Goal: Information Seeking & Learning: Learn about a topic

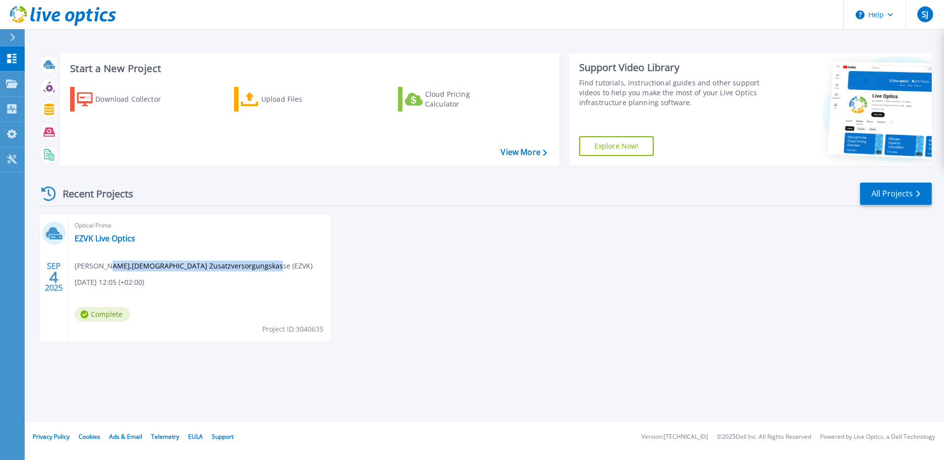
drag, startPoint x: 106, startPoint y: 266, endPoint x: 248, endPoint y: 266, distance: 142.2
click at [248, 266] on span "Simon Jahn , Evangelische Zusatzversorgungskasse (EZVK)" at bounding box center [194, 266] width 238 height 11
drag, startPoint x: 248, startPoint y: 266, endPoint x: 168, endPoint y: 268, distance: 80.5
click at [168, 268] on span "Simon Jahn , Evangelische Zusatzversorgungskasse (EZVK)" at bounding box center [194, 266] width 238 height 11
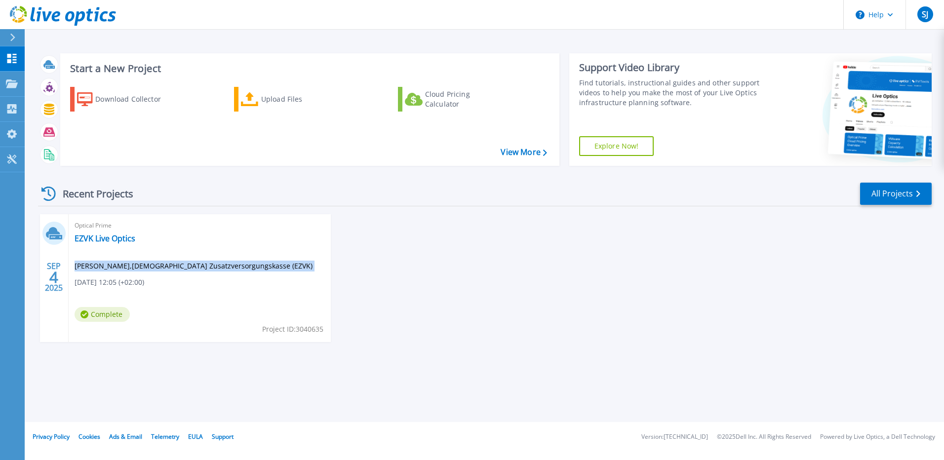
click at [168, 268] on span "Simon Jahn , Evangelische Zusatzversorgungskasse (EZVK)" at bounding box center [194, 266] width 238 height 11
drag, startPoint x: 168, startPoint y: 268, endPoint x: 144, endPoint y: 277, distance: 25.5
click at [144, 277] on span "[DATE] 12:05 (+02:00)" at bounding box center [110, 282] width 70 height 11
click at [408, 223] on div "SEP 4 2025 Optical Prime EZVK Live Optics Simon Jahn , Evangelische Zusatzverso…" at bounding box center [480, 288] width 901 height 148
drag, startPoint x: 408, startPoint y: 223, endPoint x: 386, endPoint y: 217, distance: 23.5
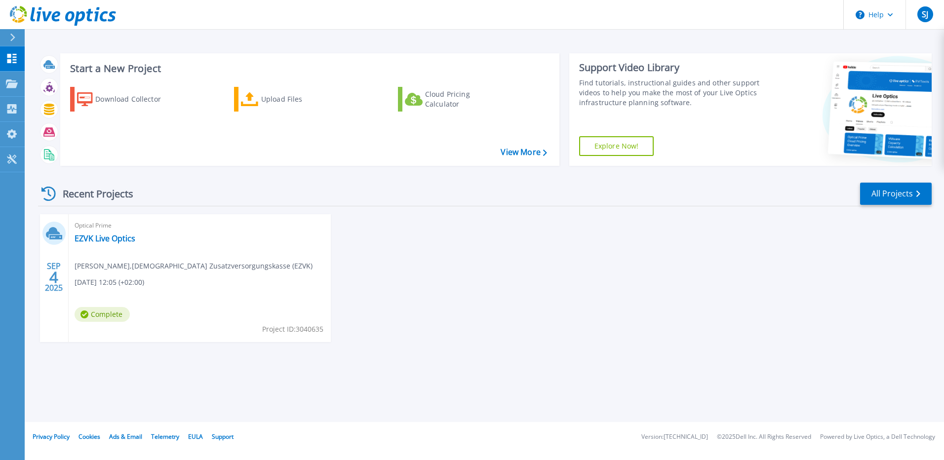
click at [386, 217] on div "SEP 4 2025 Optical Prime EZVK Live Optics Simon Jahn , Evangelische Zusatzverso…" at bounding box center [480, 288] width 901 height 148
click at [257, 175] on div "Recent Projects All Projects SEP 4 2025 Optical Prime EZVK Live Optics Simon Ja…" at bounding box center [485, 272] width 894 height 196
click at [403, 325] on div "SEP 4 2025 Optical Prime EZVK Live Optics Simon Jahn , Evangelische Zusatzverso…" at bounding box center [480, 288] width 901 height 148
click at [384, 305] on div "SEP 4 2025 Optical Prime EZVK Live Optics Simon Jahn , Evangelische Zusatzverso…" at bounding box center [480, 288] width 901 height 148
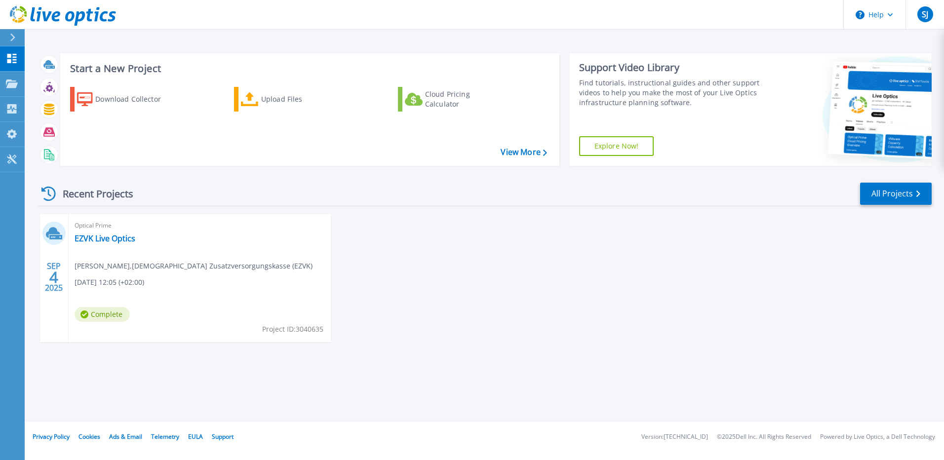
click at [231, 267] on span "Simon Jahn , Evangelische Zusatzversorgungskasse (EZVK)" at bounding box center [194, 266] width 238 height 11
drag, startPoint x: 231, startPoint y: 267, endPoint x: 138, endPoint y: 292, distance: 96.6
click at [138, 292] on div "Optical Prime EZVK Live Optics Simon Jahn , Evangelische Zusatzversorgungskasse…" at bounding box center [200, 278] width 262 height 128
drag, startPoint x: 73, startPoint y: 285, endPoint x: 155, endPoint y: 285, distance: 81.9
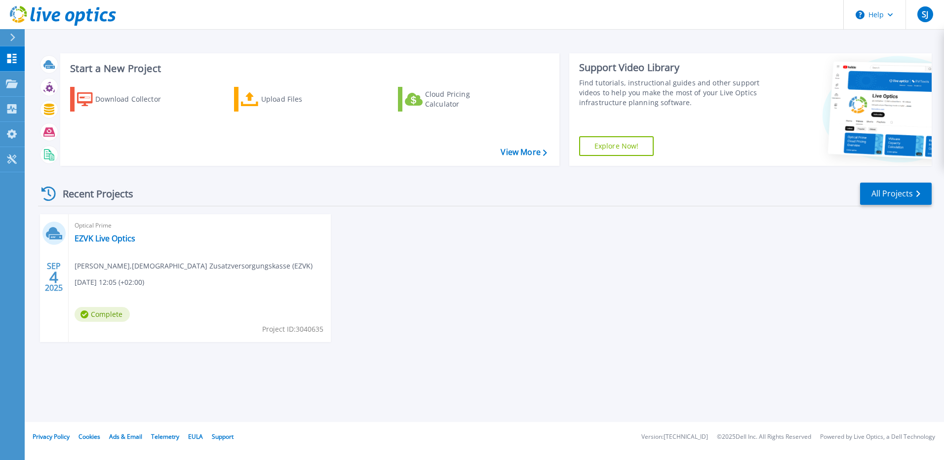
click at [155, 285] on div "Optical Prime EZVK Live Optics Simon Jahn , Evangelische Zusatzversorgungskasse…" at bounding box center [200, 278] width 262 height 128
click at [144, 284] on span "[DATE] 12:05 (+02:00)" at bounding box center [110, 282] width 70 height 11
drag, startPoint x: 156, startPoint y: 284, endPoint x: 151, endPoint y: 283, distance: 5.6
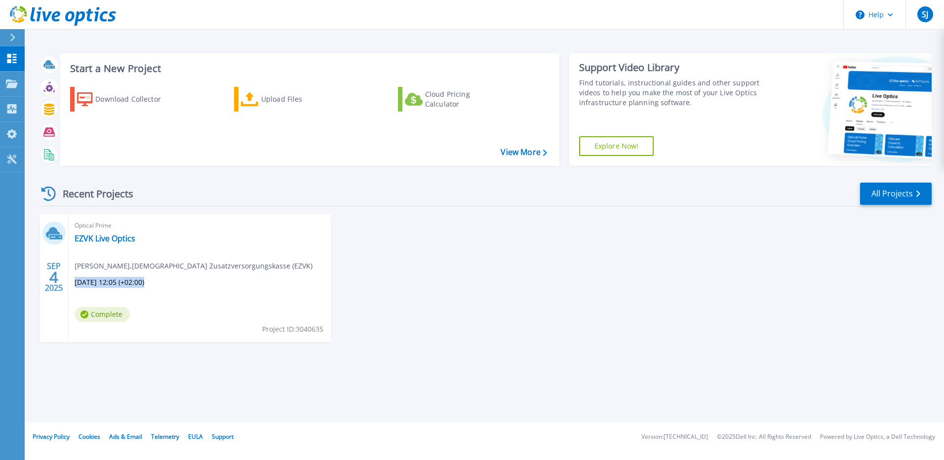
click at [144, 283] on span "[DATE] 12:05 (+02:00)" at bounding box center [110, 282] width 70 height 11
drag, startPoint x: 62, startPoint y: 193, endPoint x: 140, endPoint y: 193, distance: 77.5
click at [140, 193] on div "Recent Projects" at bounding box center [92, 194] width 109 height 24
click at [133, 194] on div "Recent Projects" at bounding box center [92, 194] width 109 height 24
drag, startPoint x: 79, startPoint y: 283, endPoint x: 163, endPoint y: 283, distance: 83.9
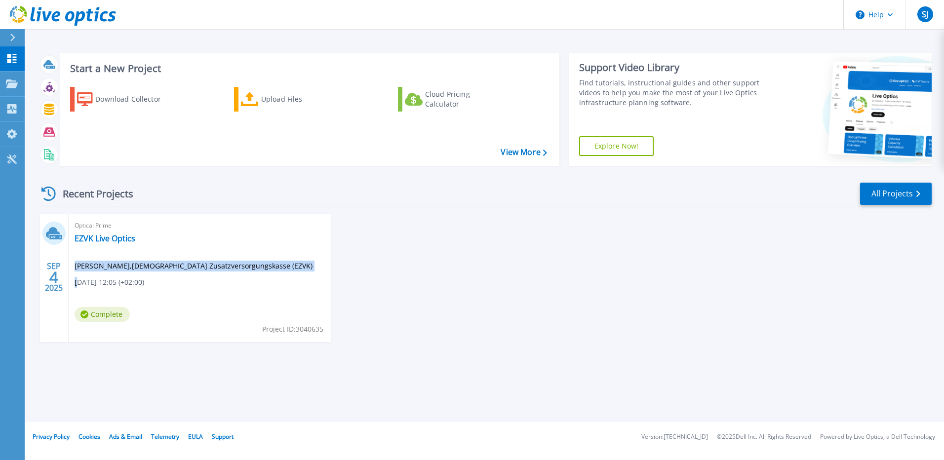
click at [163, 283] on div "Optical Prime EZVK Live Optics Simon Jahn , Evangelische Zusatzversorgungskasse…" at bounding box center [200, 278] width 262 height 128
drag, startPoint x: 163, startPoint y: 283, endPoint x: 140, endPoint y: 279, distance: 23.5
click at [140, 279] on span "[DATE] 12:05 (+02:00)" at bounding box center [110, 282] width 70 height 11
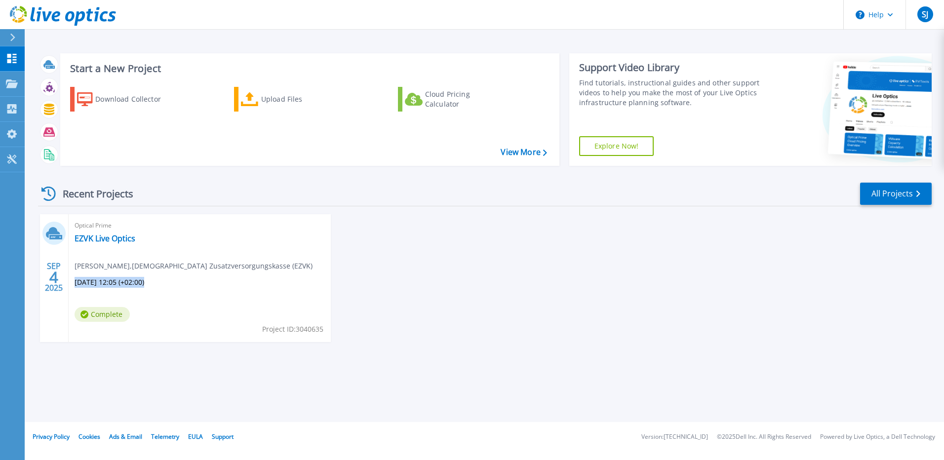
drag, startPoint x: 140, startPoint y: 279, endPoint x: 109, endPoint y: 283, distance: 31.4
click at [109, 283] on span "[DATE] 12:05 (+02:00)" at bounding box center [110, 282] width 70 height 11
click at [7, 110] on icon at bounding box center [12, 108] width 12 height 9
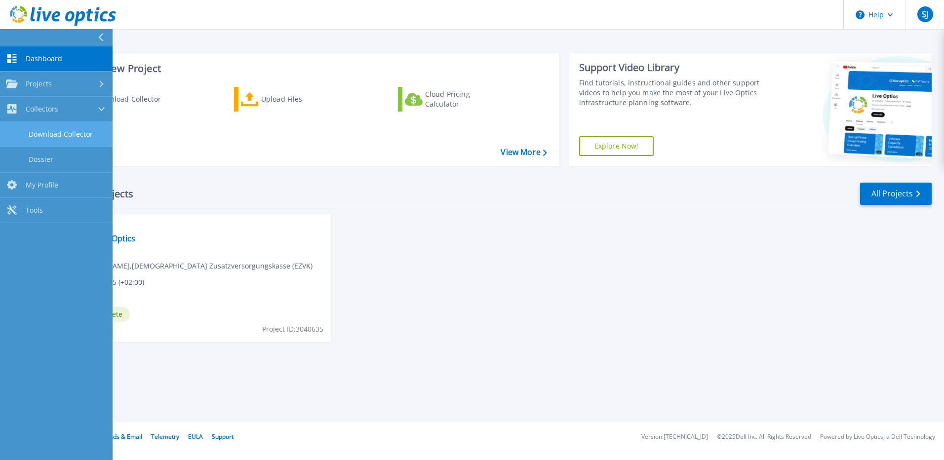
click at [54, 137] on link "Download Collector" at bounding box center [56, 134] width 113 height 25
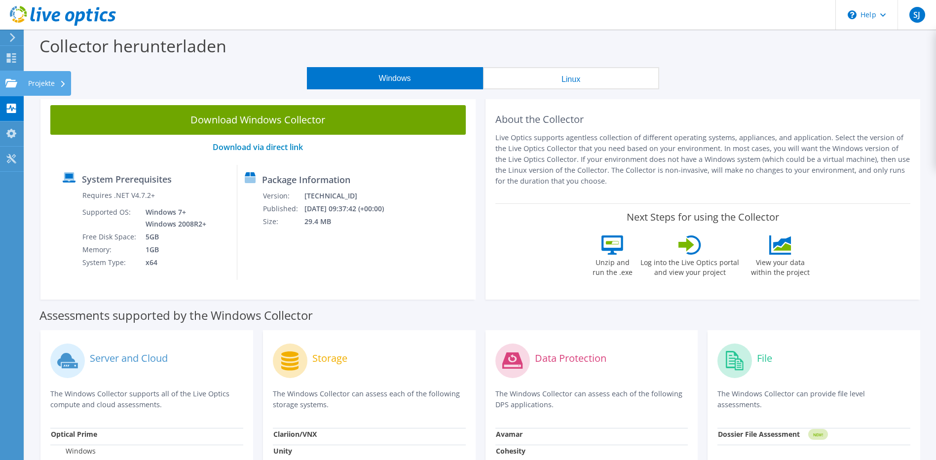
click at [40, 81] on div "Projekte" at bounding box center [47, 83] width 48 height 25
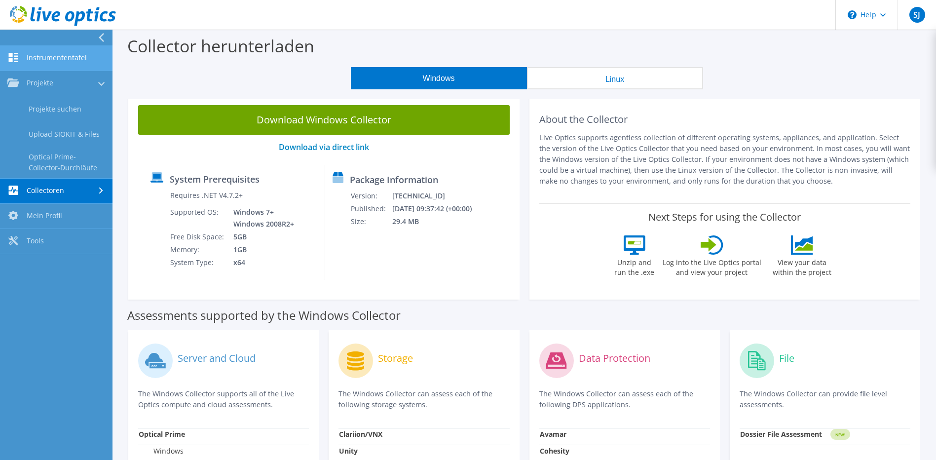
click at [55, 58] on link "Instrumententafel" at bounding box center [56, 58] width 113 height 25
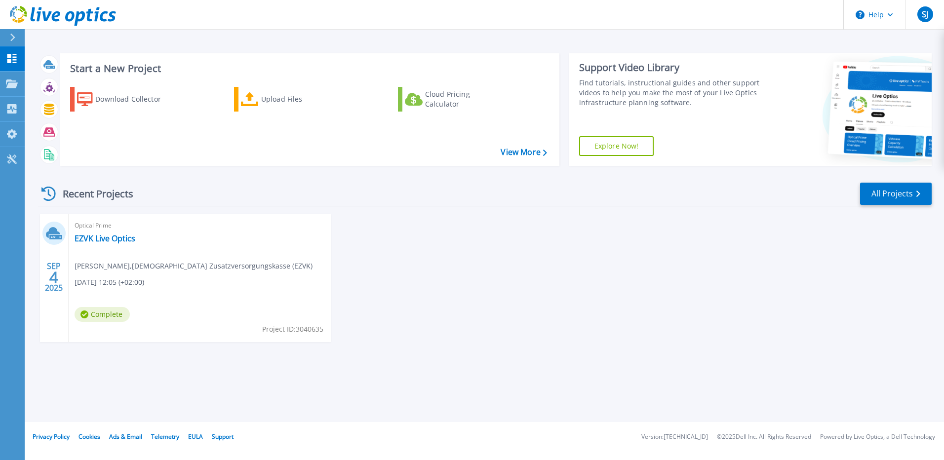
click at [93, 312] on span "Complete" at bounding box center [102, 314] width 55 height 15
click at [106, 278] on span "09.04.2025, 12:05 (+02:00)" at bounding box center [110, 282] width 70 height 11
click at [102, 232] on div "Optical Prime EZVK Live Optics Simon Jahn , Evangelische Zusatzversorgungskasse…" at bounding box center [200, 278] width 262 height 128
click at [102, 236] on link "EZVK Live Optics" at bounding box center [105, 239] width 61 height 10
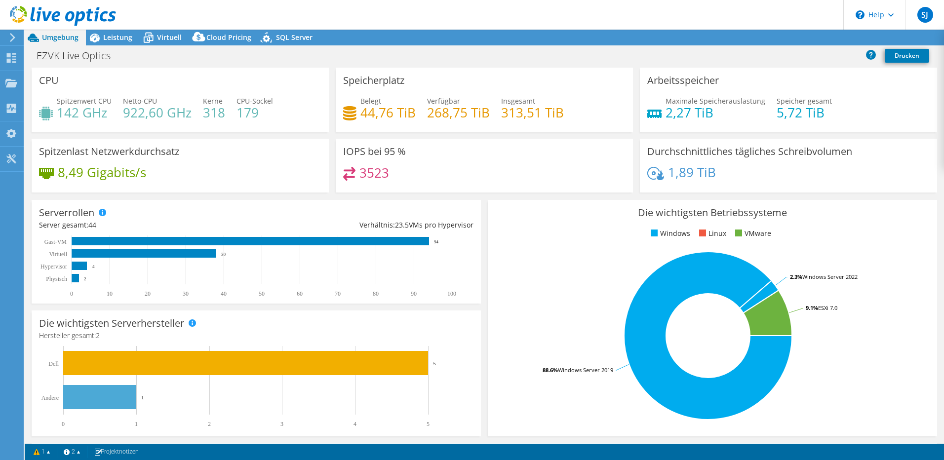
select select "USD"
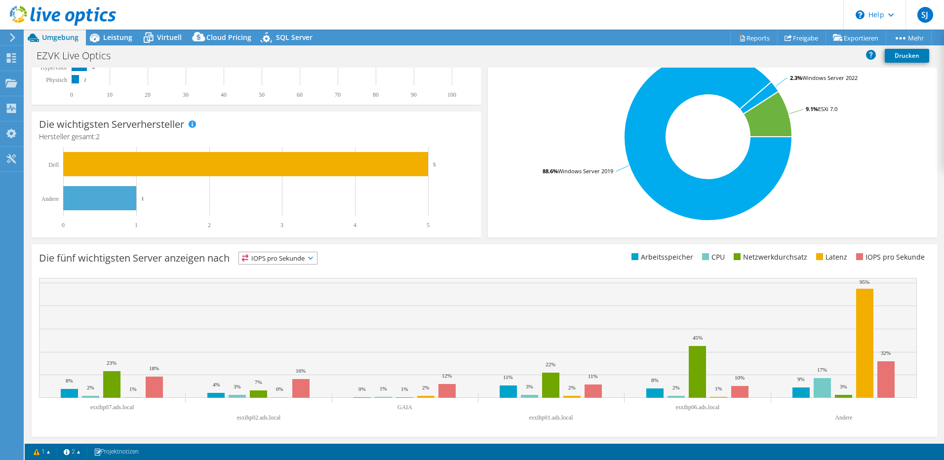
scroll to position [1, 0]
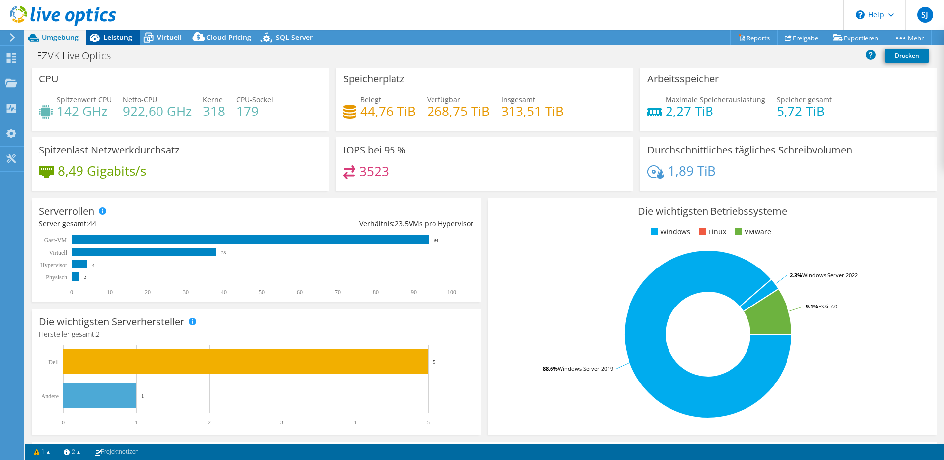
click at [111, 41] on span "Leistung" at bounding box center [117, 37] width 29 height 9
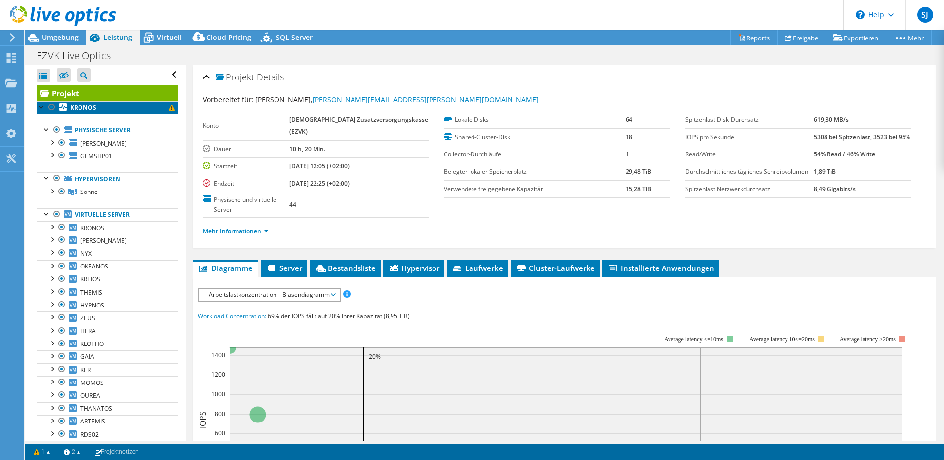
click at [120, 103] on link "KRONOS" at bounding box center [107, 107] width 141 height 13
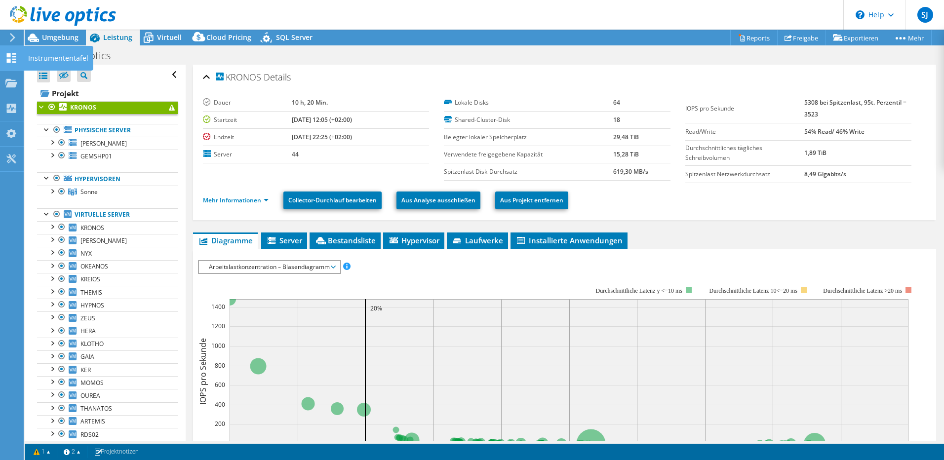
click at [37, 55] on div "Instrumententafel" at bounding box center [58, 58] width 70 height 25
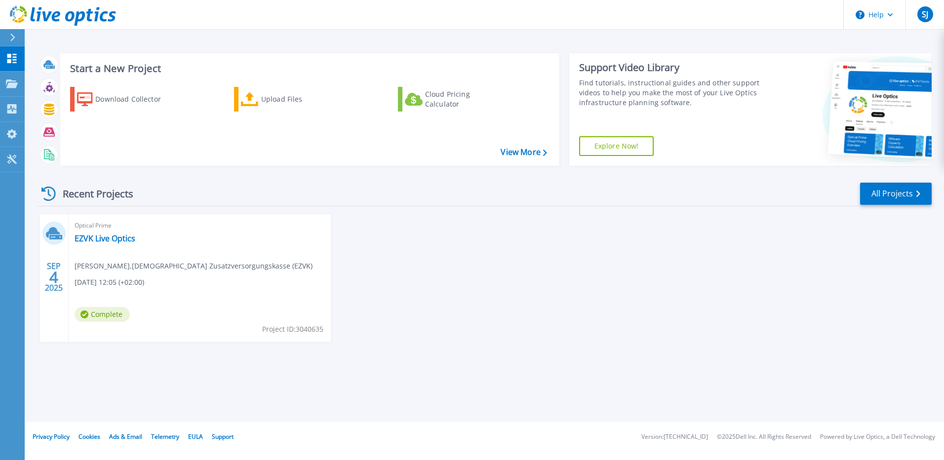
click at [341, 152] on div "Download Collector Upload Files Cloud Pricing Calculator" at bounding box center [308, 120] width 492 height 82
click at [112, 241] on link "EZVK Live Optics" at bounding box center [105, 239] width 61 height 10
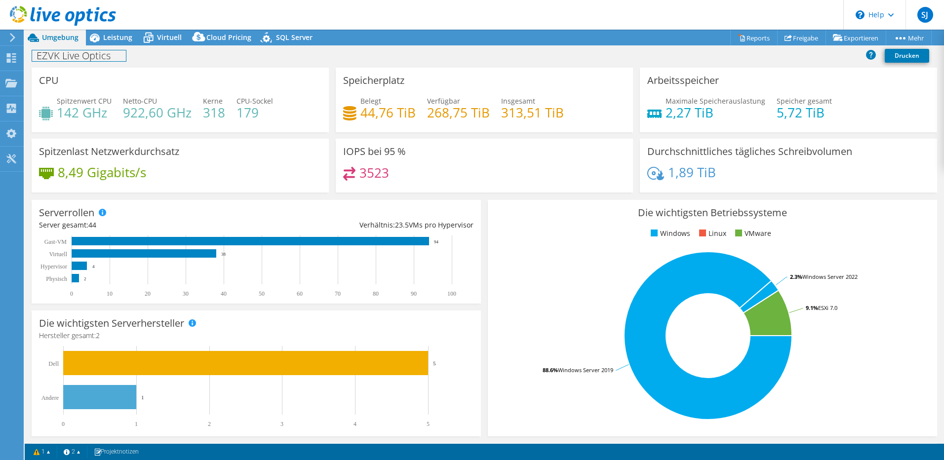
click at [129, 54] on div "EZVK Live Optics Drucken" at bounding box center [484, 55] width 919 height 18
click at [325, 61] on div "EZVK Live Optics Drucken" at bounding box center [484, 55] width 919 height 18
click at [328, 56] on div "EZVK Live Optics Drucken" at bounding box center [484, 55] width 919 height 18
click at [111, 37] on span "Leistung" at bounding box center [117, 37] width 29 height 9
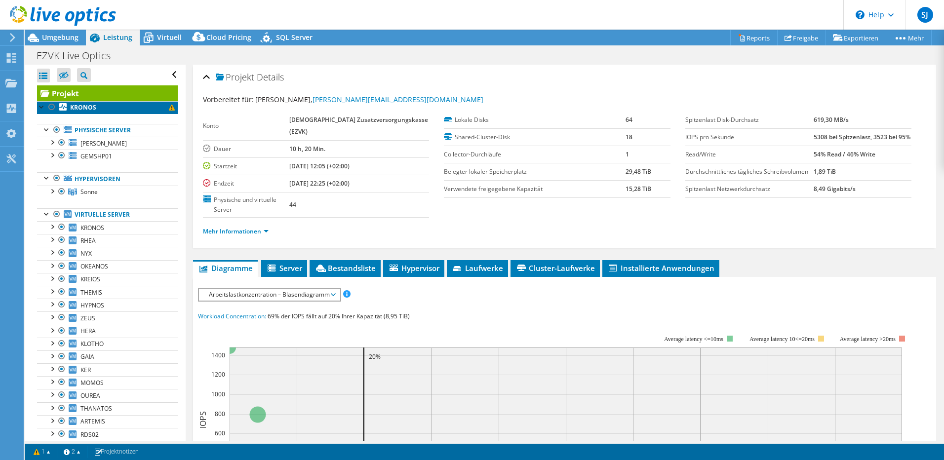
click at [81, 105] on b "KRONOS" at bounding box center [83, 107] width 26 height 8
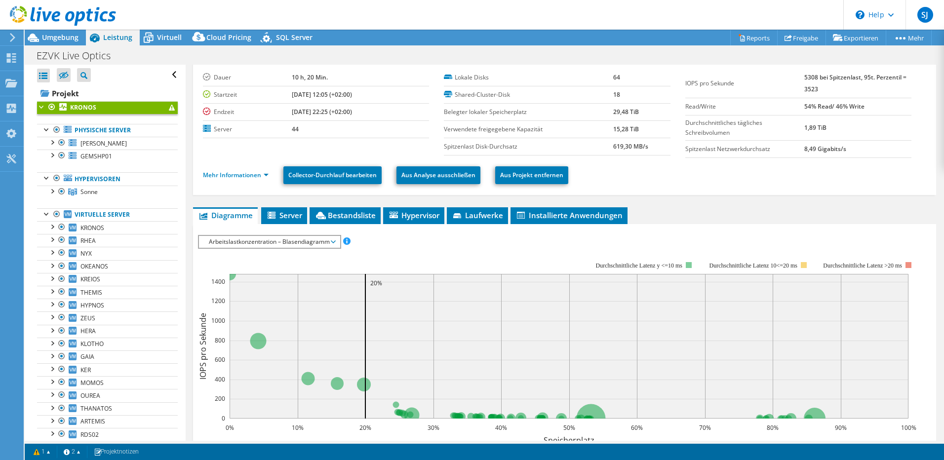
scroll to position [49, 0]
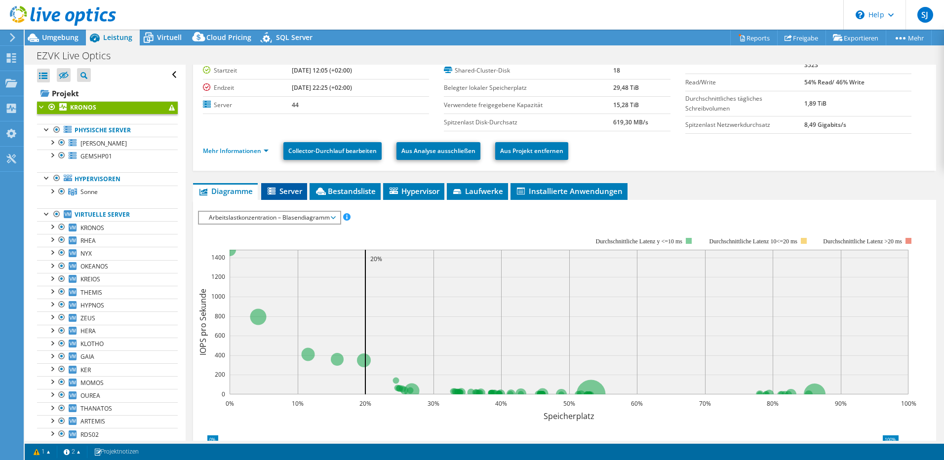
click at [277, 195] on icon at bounding box center [273, 192] width 10 height 8
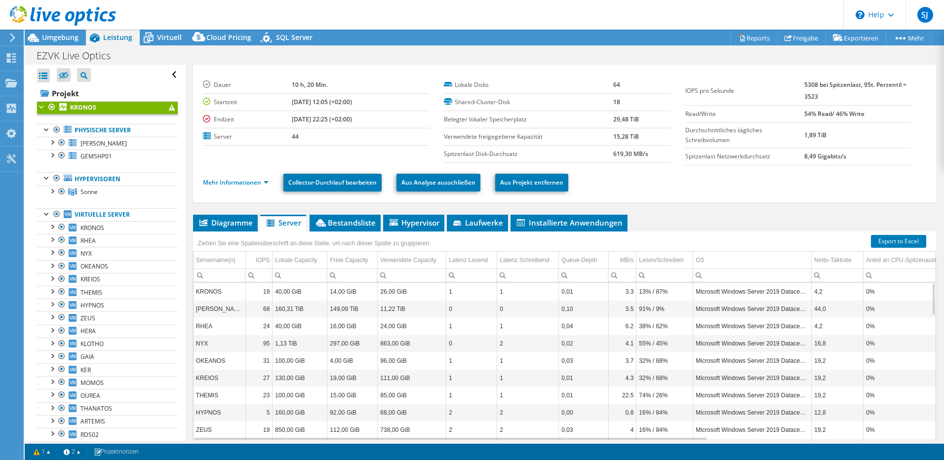
scroll to position [0, 0]
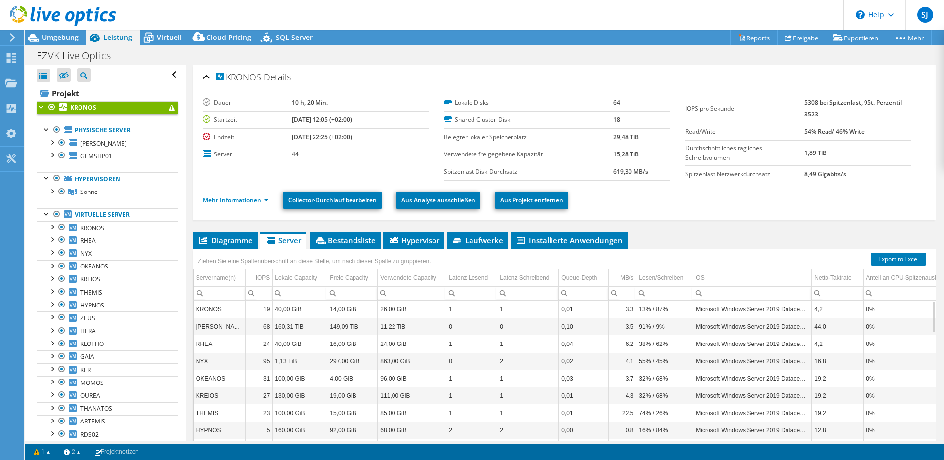
drag, startPoint x: 280, startPoint y: 137, endPoint x: 357, endPoint y: 138, distance: 77.5
click at [357, 138] on tr "Endzeit 09.04.2025, 22:25 (+02:00)" at bounding box center [316, 136] width 226 height 17
drag, startPoint x: 357, startPoint y: 138, endPoint x: 319, endPoint y: 139, distance: 38.0
click at [319, 139] on b "09.04.2025, 22:25 (+02:00)" at bounding box center [322, 137] width 60 height 8
click at [337, 122] on b "[DATE] 12:05 (+02:00)" at bounding box center [322, 120] width 60 height 8
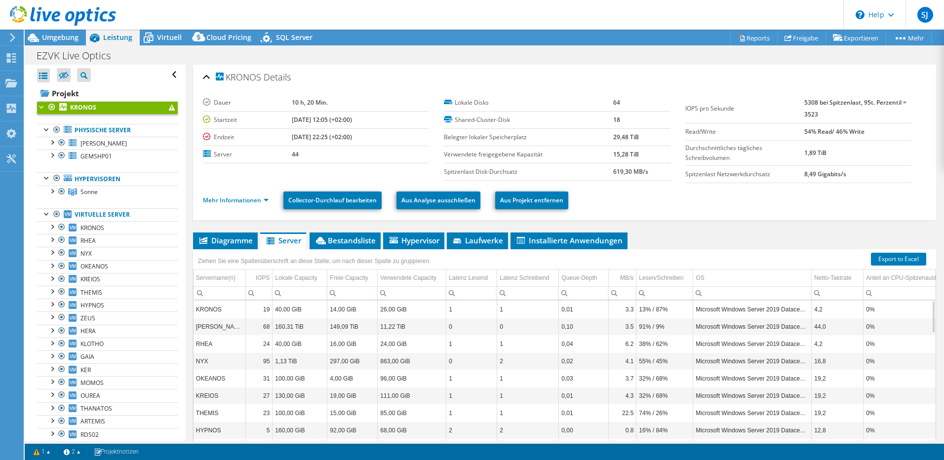
click at [292, 140] on b "09.04.2025, 22:25 (+02:00)" at bounding box center [322, 137] width 60 height 8
click at [292, 139] on b "09.04.2025, 22:25 (+02:00)" at bounding box center [322, 137] width 60 height 8
drag, startPoint x: 272, startPoint y: 119, endPoint x: 425, endPoint y: 122, distance: 153.5
click at [427, 122] on div "Dauer 10 h, 20 Min. Startzeit 09.04.2025, 12:05 (+02:00) Endzeit 09.04.2025, 22…" at bounding box center [323, 128] width 241 height 69
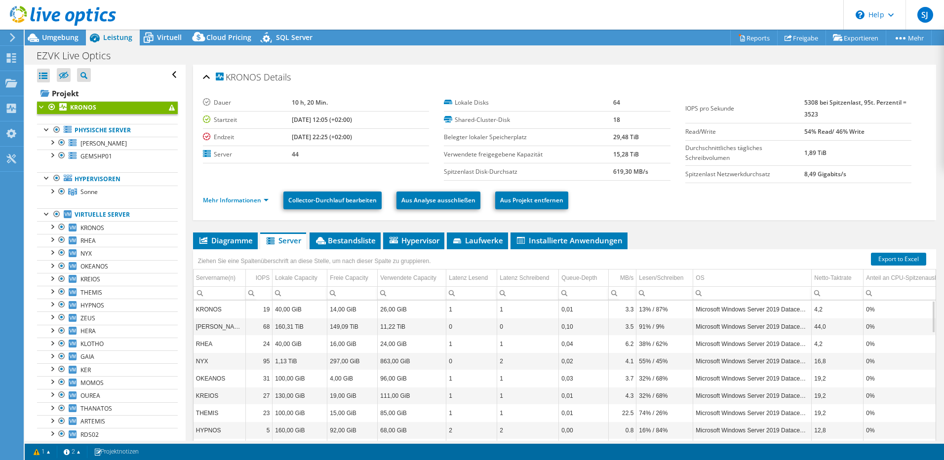
drag, startPoint x: 425, startPoint y: 122, endPoint x: 286, endPoint y: 136, distance: 139.4
click at [292, 136] on b "09.04.2025, 22:25 (+02:00)" at bounding box center [322, 137] width 60 height 8
drag, startPoint x: 286, startPoint y: 136, endPoint x: 391, endPoint y: 144, distance: 105.4
click at [363, 145] on td "09.04.2025, 22:25 (+02:00)" at bounding box center [360, 136] width 137 height 17
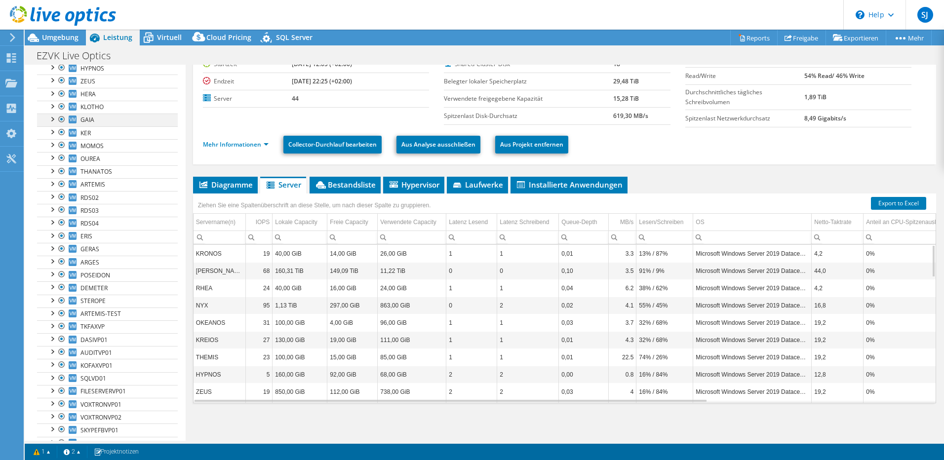
scroll to position [148, 0]
click at [55, 349] on div at bounding box center [52, 350] width 10 height 10
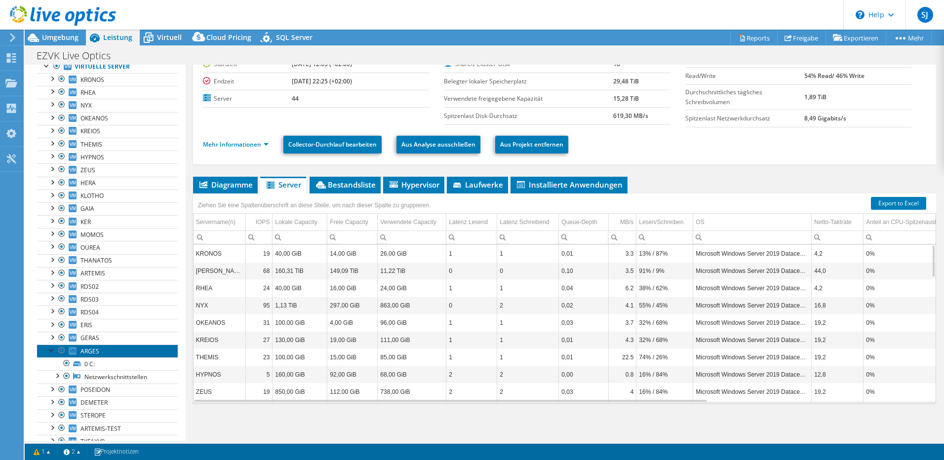
click at [90, 352] on span "ARGES" at bounding box center [89, 351] width 19 height 8
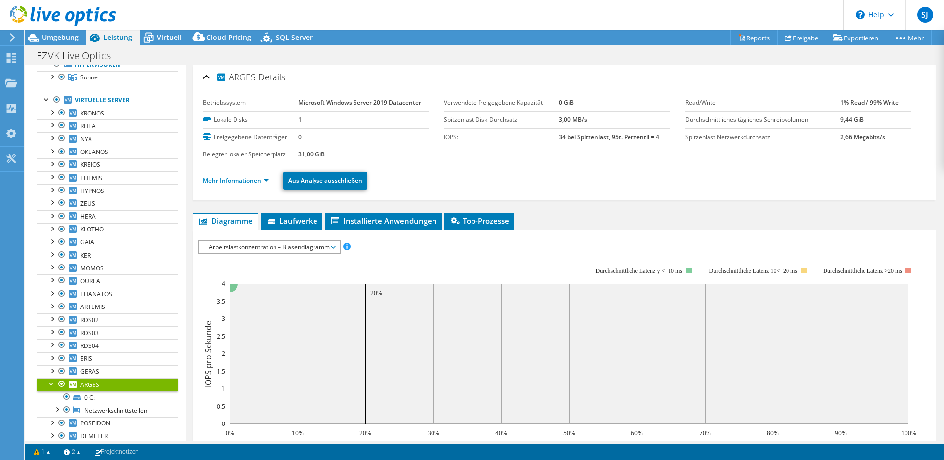
scroll to position [0, 0]
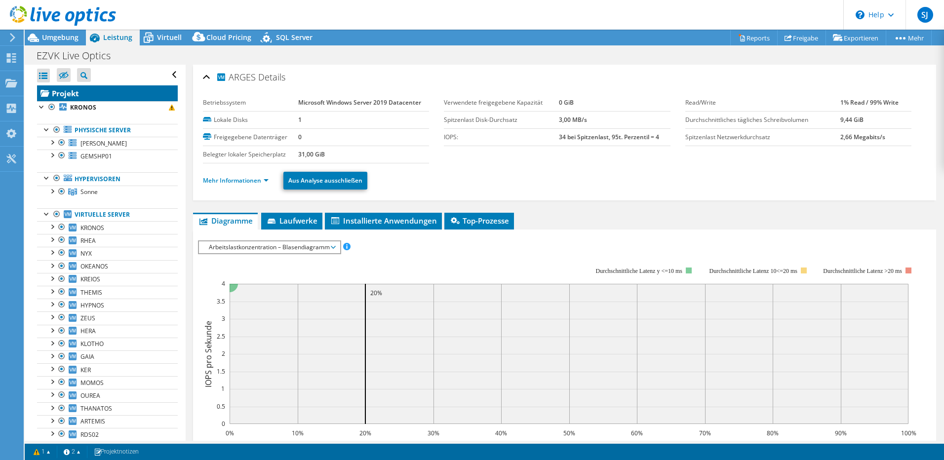
click at [69, 95] on link "Projekt" at bounding box center [107, 93] width 141 height 16
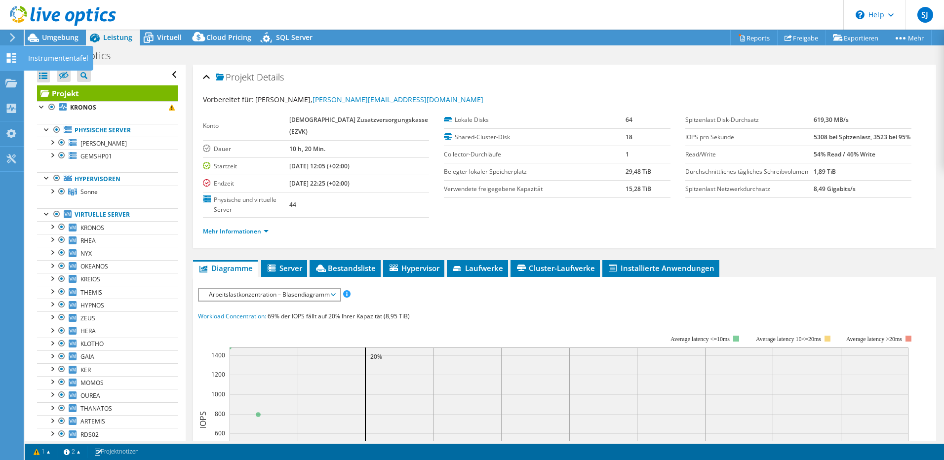
click at [6, 57] on icon at bounding box center [11, 57] width 12 height 9
click at [42, 60] on div "Instrumententafel" at bounding box center [58, 58] width 70 height 25
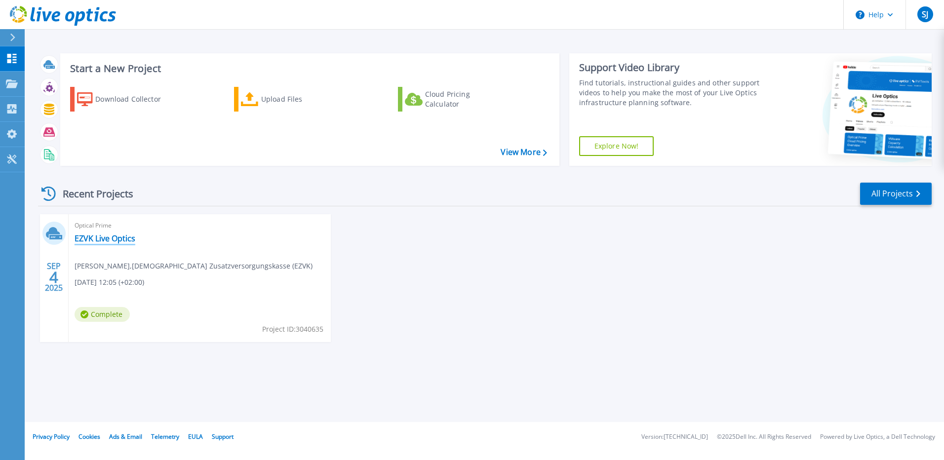
click at [102, 243] on link "EZVK Live Optics" at bounding box center [105, 239] width 61 height 10
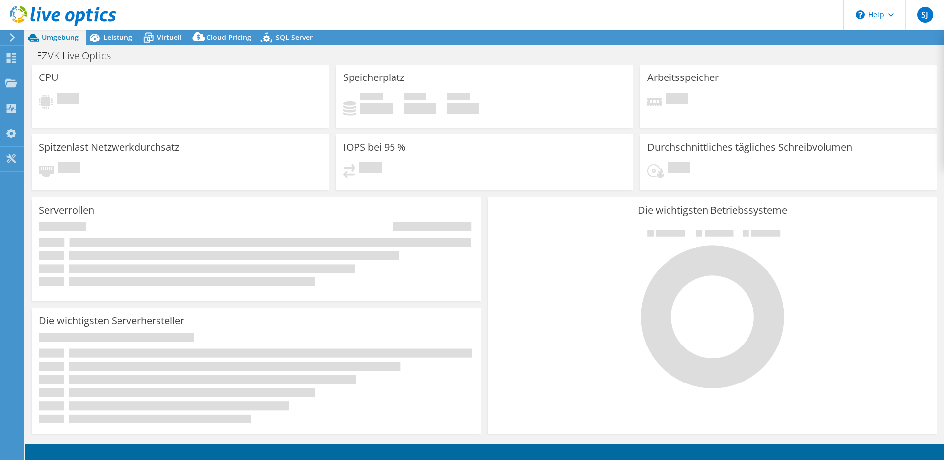
select select "USD"
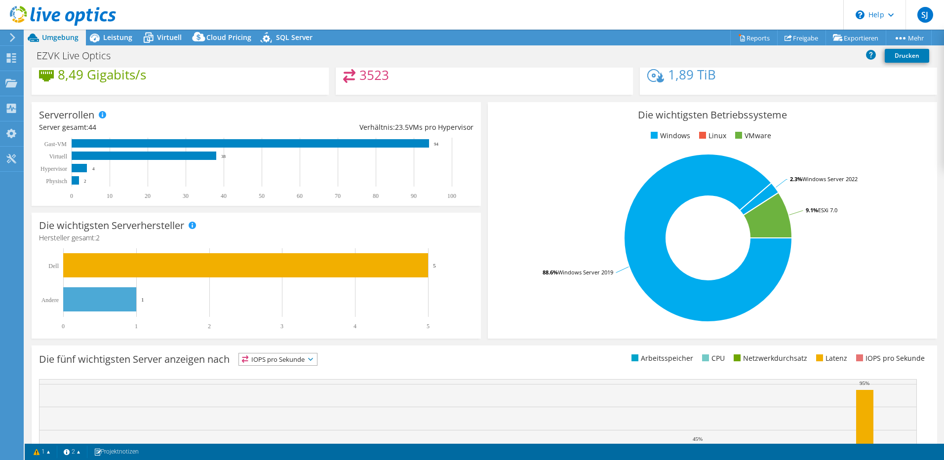
scroll to position [199, 0]
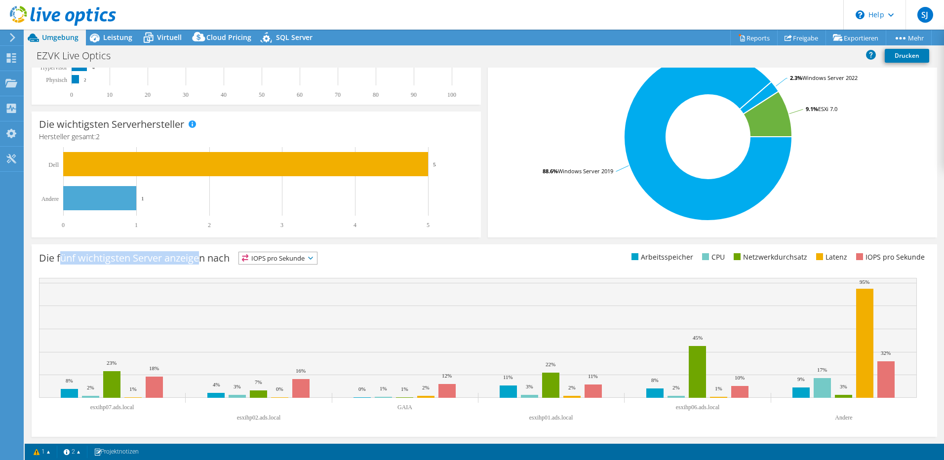
drag, startPoint x: 100, startPoint y: 253, endPoint x: 203, endPoint y: 253, distance: 102.7
click at [203, 258] on h3 "Die fünf wichtigsten Server anzeigen nach" at bounding box center [134, 258] width 191 height 0
drag, startPoint x: 203, startPoint y: 253, endPoint x: 132, endPoint y: 261, distance: 71.0
click at [132, 258] on h3 "Die fünf wichtigsten Server anzeigen nach" at bounding box center [134, 258] width 191 height 0
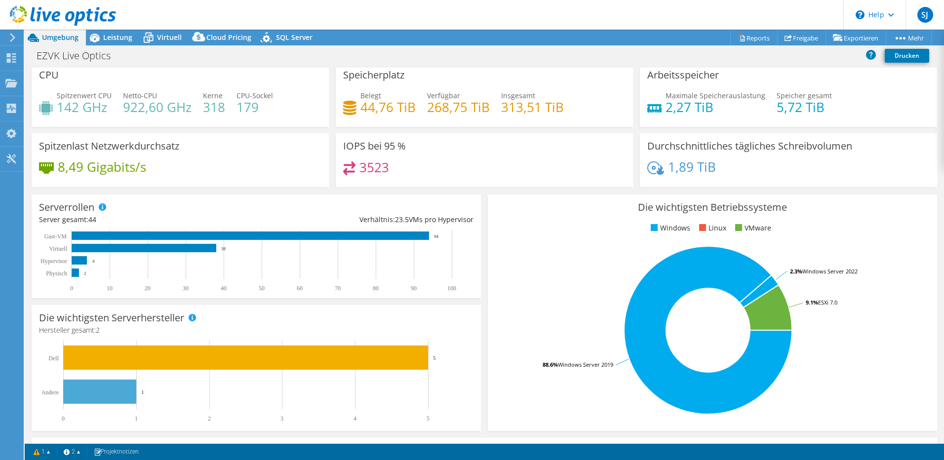
scroll to position [0, 0]
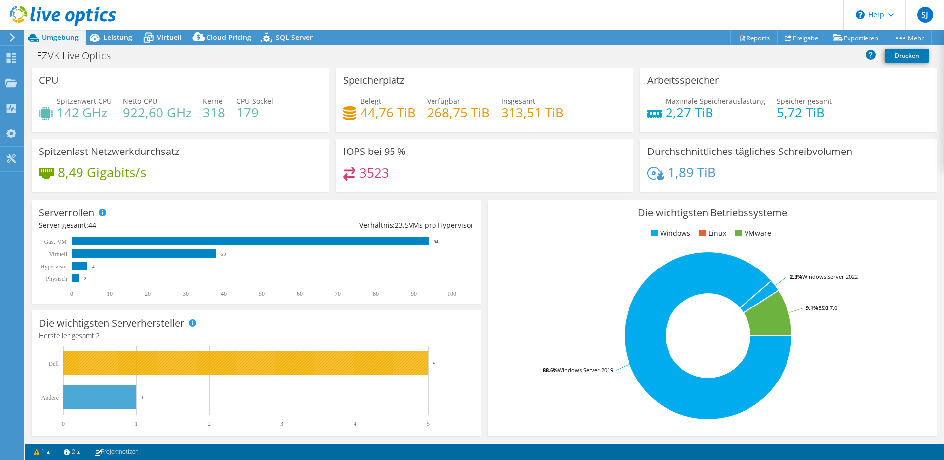
click at [406, 363] on rect at bounding box center [245, 363] width 365 height 24
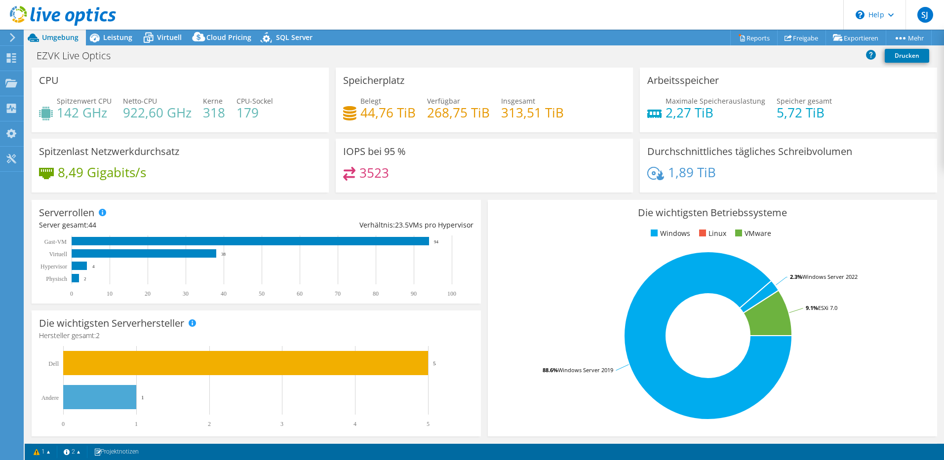
click at [167, 67] on div "EZVK Live Optics Drucken" at bounding box center [484, 56] width 919 height 21
click at [122, 36] on span "Leistung" at bounding box center [117, 37] width 29 height 9
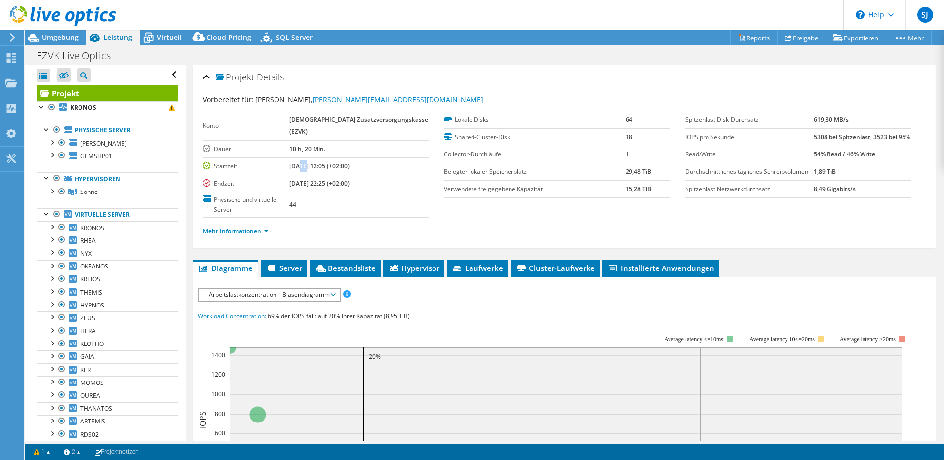
drag, startPoint x: 314, startPoint y: 167, endPoint x: 310, endPoint y: 166, distance: 5.0
click at [310, 166] on b "[DATE] 12:05 (+02:00)" at bounding box center [319, 166] width 60 height 8
drag, startPoint x: 310, startPoint y: 166, endPoint x: 315, endPoint y: 167, distance: 5.9
click at [315, 167] on b "[DATE] 12:05 (+02:00)" at bounding box center [319, 166] width 60 height 8
click at [116, 145] on link "ELISABET" at bounding box center [107, 143] width 141 height 13
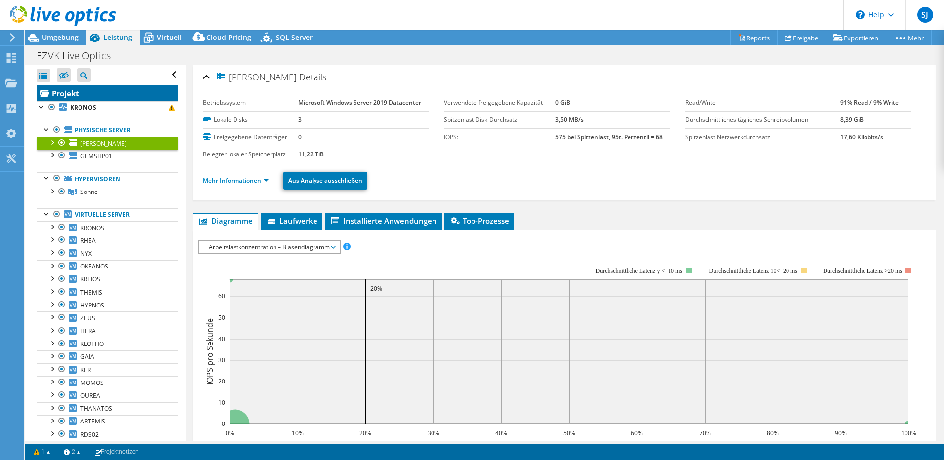
click at [93, 94] on link "Projekt" at bounding box center [107, 93] width 141 height 16
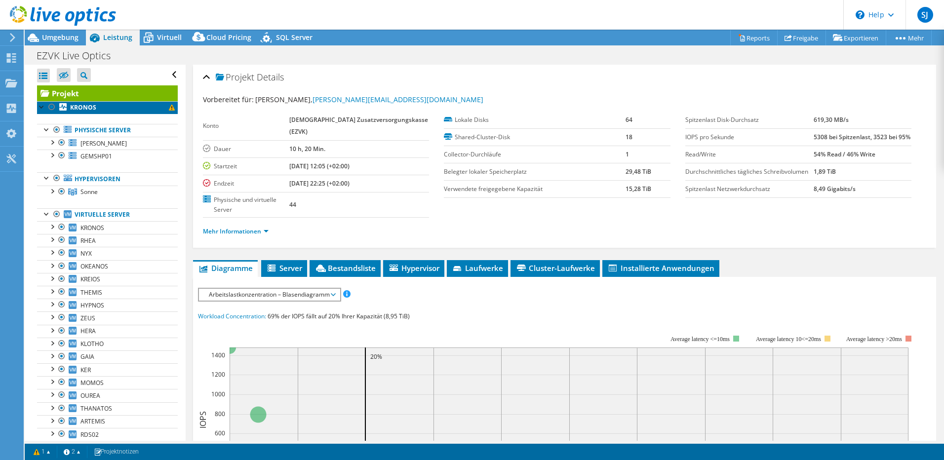
click at [76, 108] on b "KRONOS" at bounding box center [83, 107] width 26 height 8
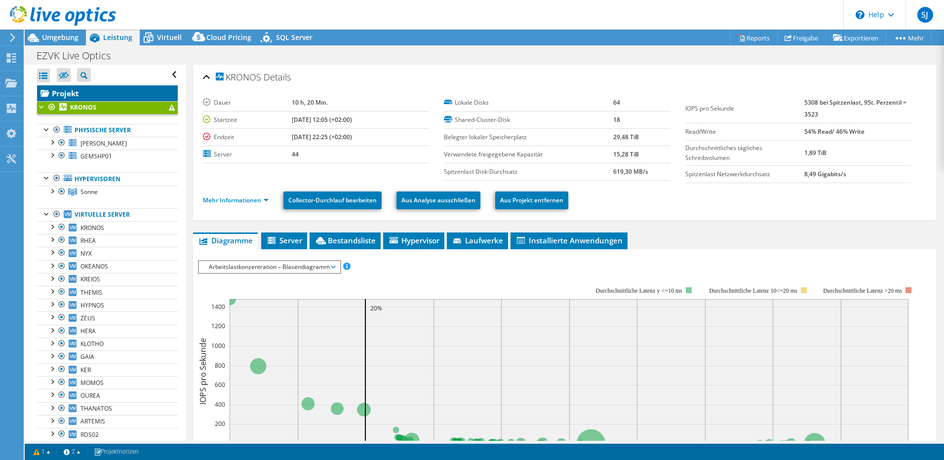
click at [77, 92] on link "Projekt" at bounding box center [107, 93] width 141 height 16
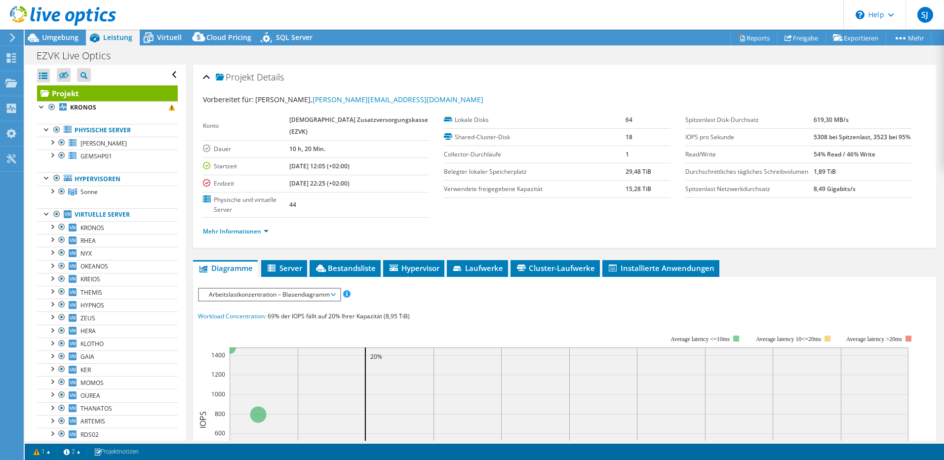
click at [269, 226] on li "Mehr Informationen" at bounding box center [239, 231] width 72 height 11
click at [268, 229] on link "Mehr Informationen" at bounding box center [236, 231] width 66 height 8
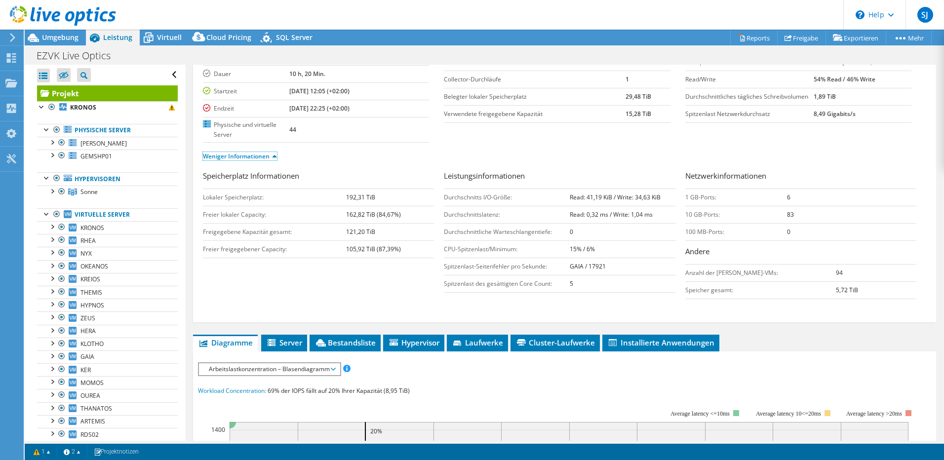
scroll to position [99, 0]
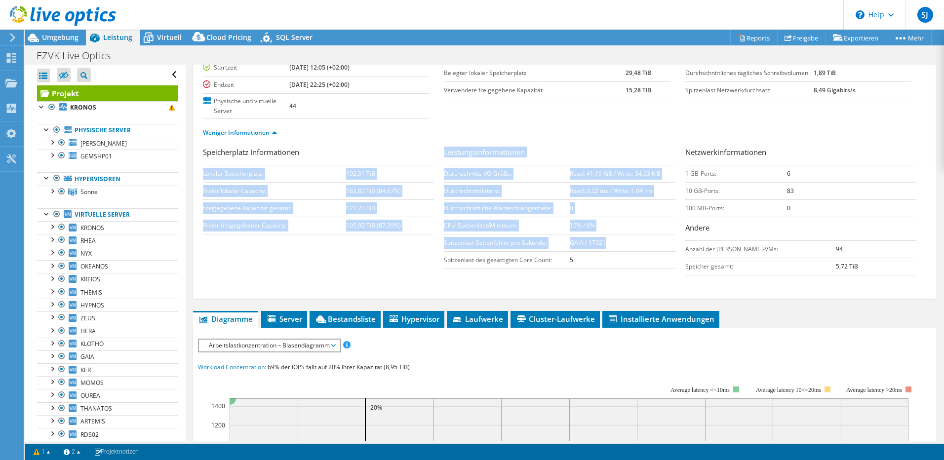
drag, startPoint x: 449, startPoint y: 244, endPoint x: 642, endPoint y: 244, distance: 193.0
click at [642, 244] on div "Speicherplatz Informationen Lokaler Speicherplatz: 192,31 TiB Freier lokaler Ca…" at bounding box center [564, 214] width 723 height 134
drag, startPoint x: 642, startPoint y: 244, endPoint x: 599, endPoint y: 244, distance: 43.4
click at [599, 244] on b "GAIA / 17921" at bounding box center [588, 242] width 36 height 8
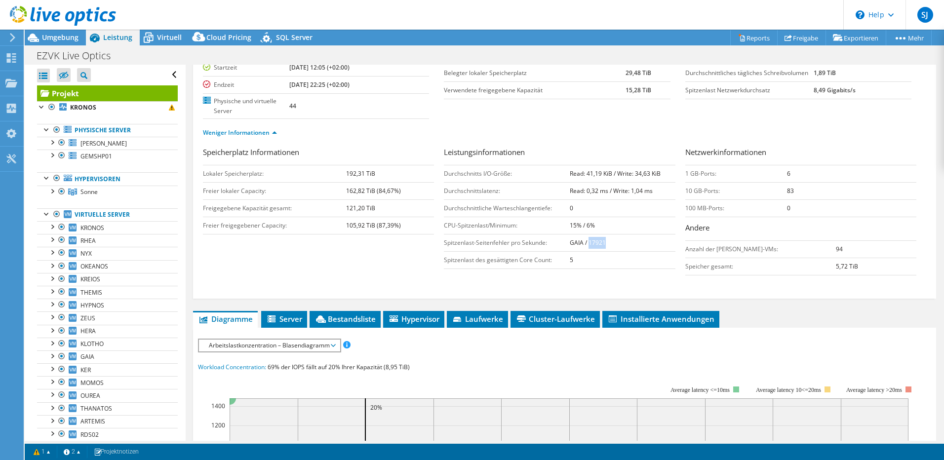
click at [599, 244] on b "GAIA / 17921" at bounding box center [588, 242] width 36 height 8
click at [610, 244] on td "GAIA / 17921" at bounding box center [623, 242] width 106 height 17
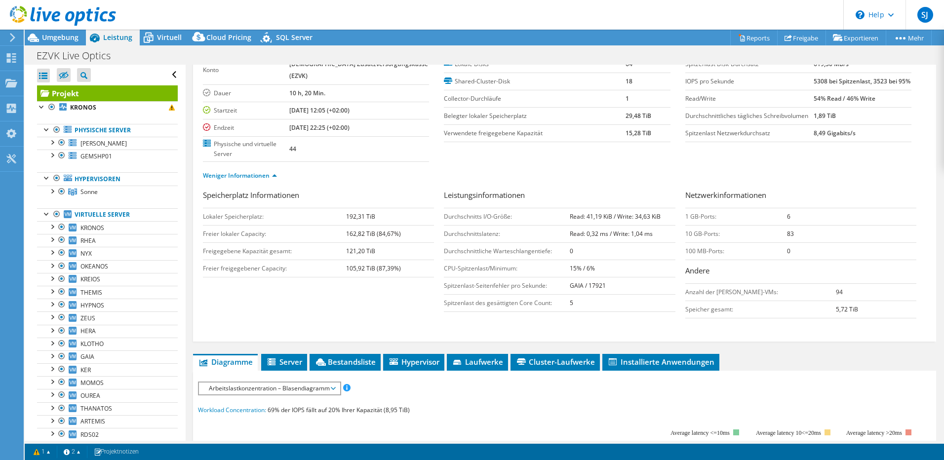
scroll to position [0, 0]
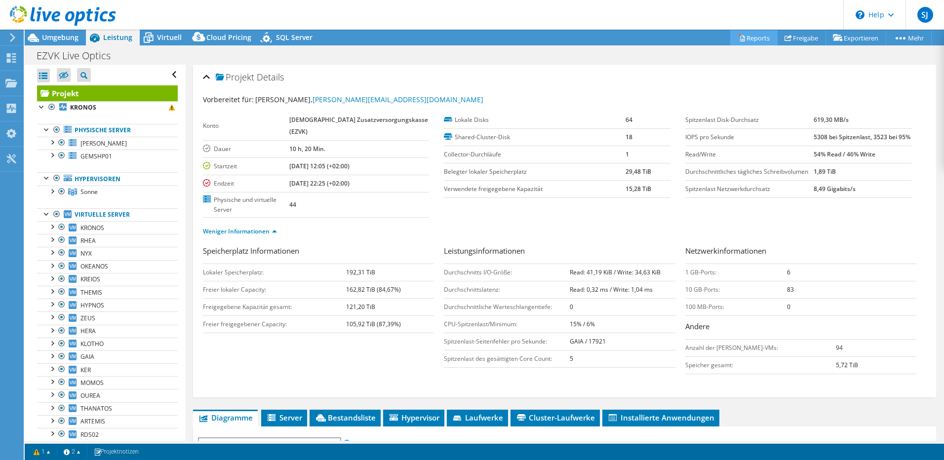
click at [748, 36] on link "Reports" at bounding box center [753, 37] width 47 height 15
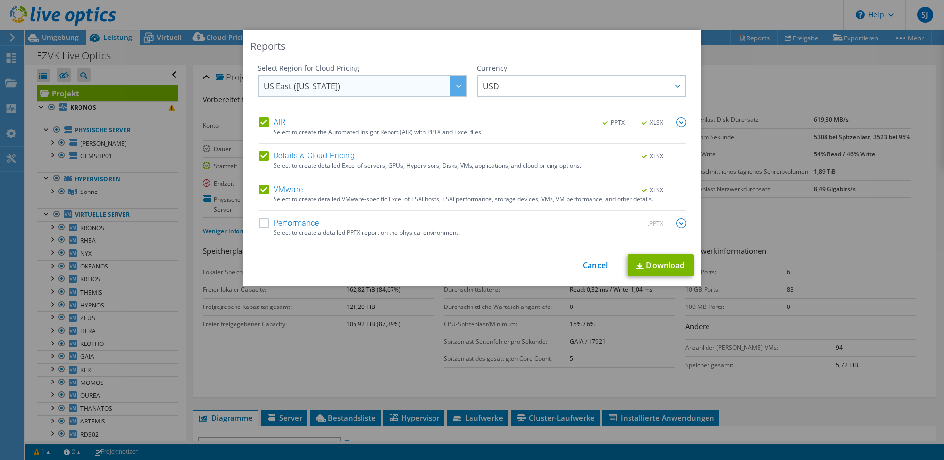
click at [385, 83] on span "US East (Virginia)" at bounding box center [365, 86] width 202 height 20
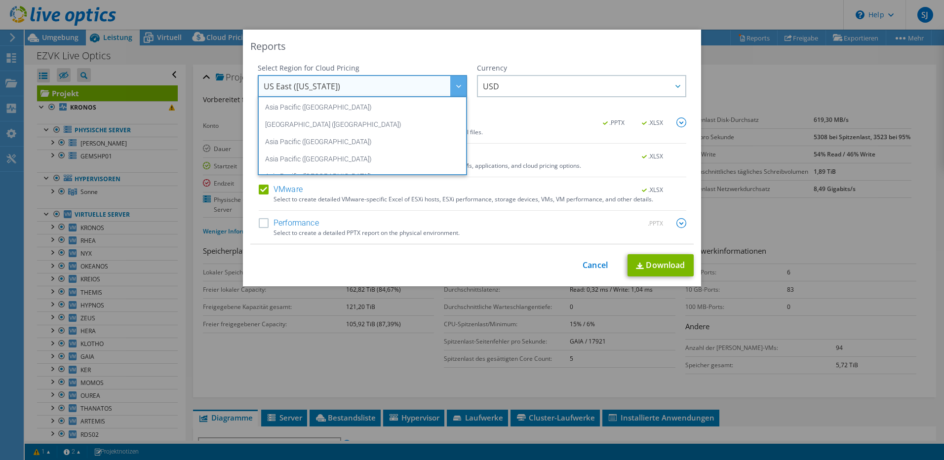
click at [584, 49] on div "Reports" at bounding box center [471, 46] width 443 height 14
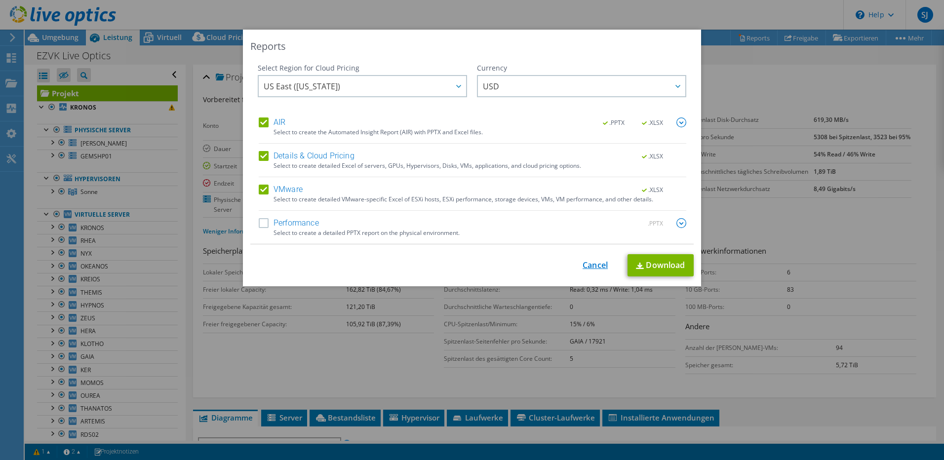
click at [584, 262] on link "Cancel" at bounding box center [595, 265] width 25 height 9
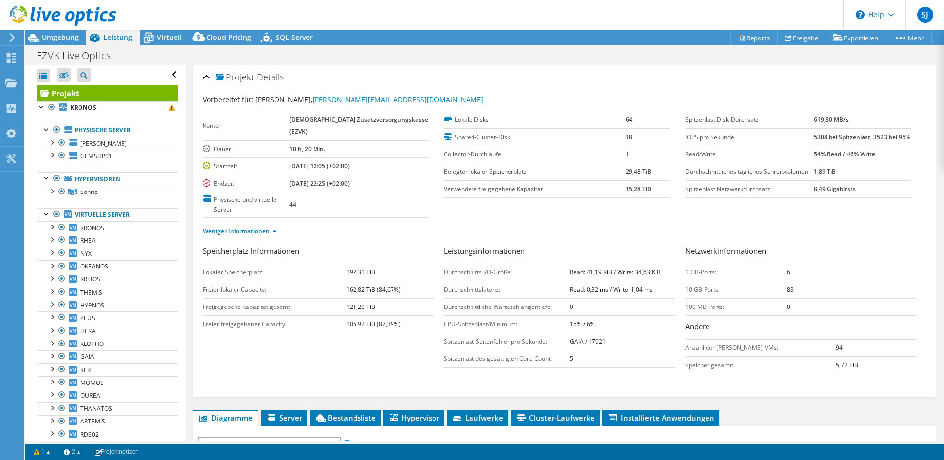
click at [356, 85] on div "Projekt Details" at bounding box center [564, 77] width 723 height 21
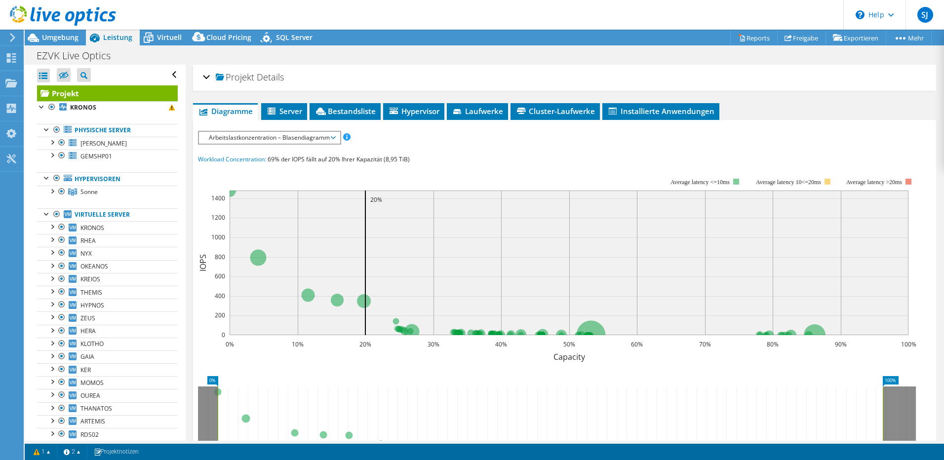
click at [220, 73] on span "Projekt" at bounding box center [235, 78] width 39 height 10
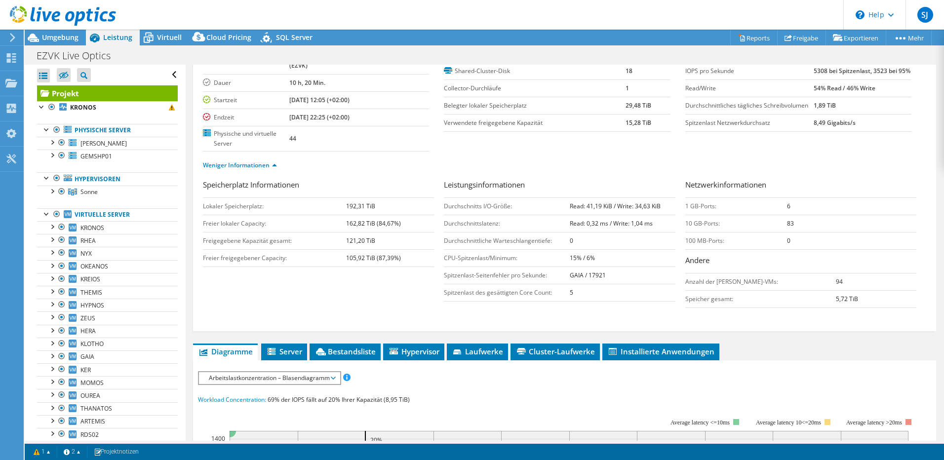
scroll to position [49, 0]
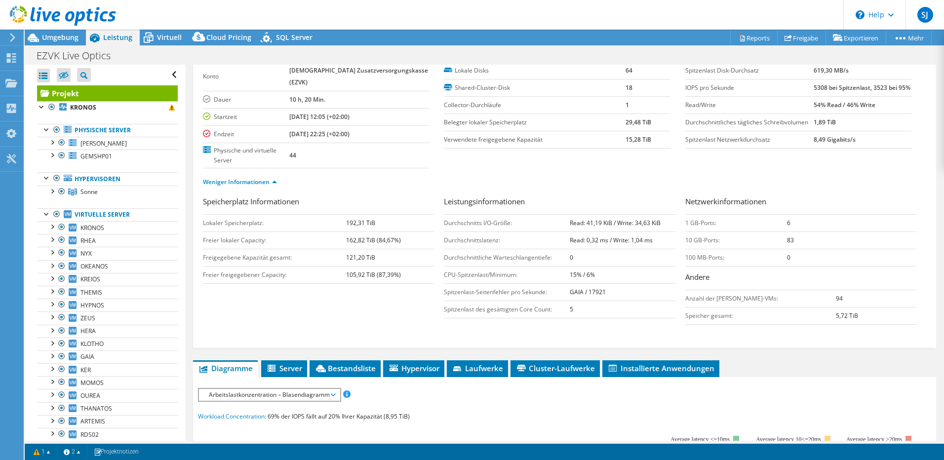
click at [431, 142] on div "Konto Evangelische Zusatzversorgungskasse (EZVK) Dauer 10 h, 20 Min. Startzeit …" at bounding box center [323, 115] width 241 height 106
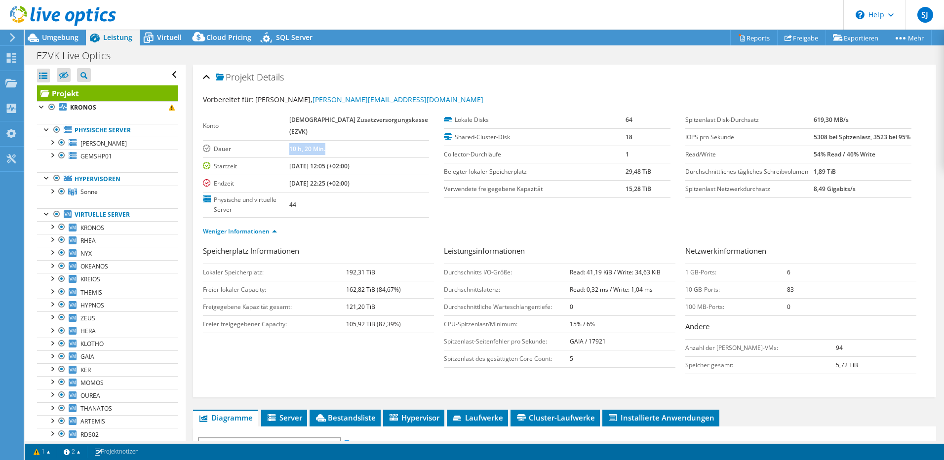
drag, startPoint x: 312, startPoint y: 151, endPoint x: 364, endPoint y: 153, distance: 51.4
click at [362, 153] on tr "Dauer 10 h, 20 Min." at bounding box center [316, 148] width 226 height 17
drag, startPoint x: 364, startPoint y: 153, endPoint x: 431, endPoint y: 194, distance: 79.3
click at [431, 194] on div "Konto Evangelische Zusatzversorgungskasse (EZVK) Dauer 10 h, 20 Min. Startzeit …" at bounding box center [323, 165] width 241 height 106
click at [306, 38] on span "SQL Server" at bounding box center [294, 37] width 37 height 9
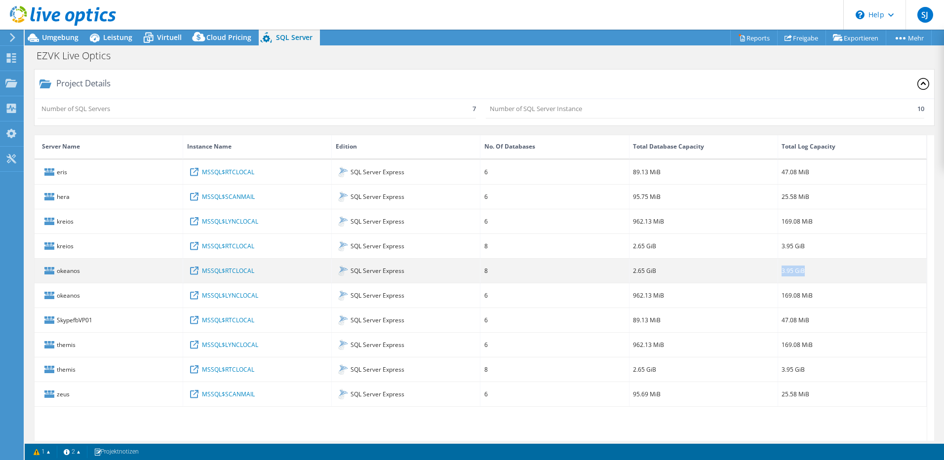
drag, startPoint x: 785, startPoint y: 271, endPoint x: 812, endPoint y: 271, distance: 26.7
click at [812, 271] on div "3.95 GiB" at bounding box center [852, 271] width 149 height 24
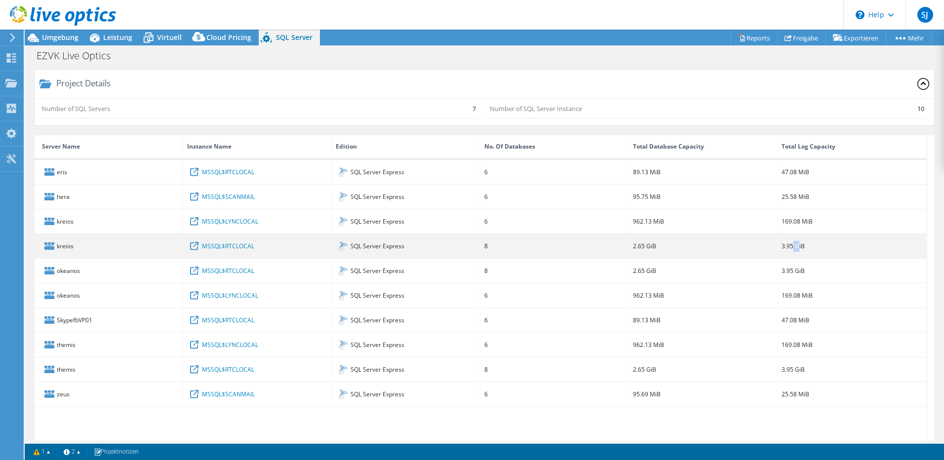
drag, startPoint x: 812, startPoint y: 271, endPoint x: 798, endPoint y: 249, distance: 25.7
click at [798, 249] on div "3.95 GiB" at bounding box center [792, 245] width 23 height 11
drag, startPoint x: 798, startPoint y: 249, endPoint x: 783, endPoint y: 246, distance: 14.6
click at [786, 247] on div "3.95 GiB" at bounding box center [792, 245] width 23 height 11
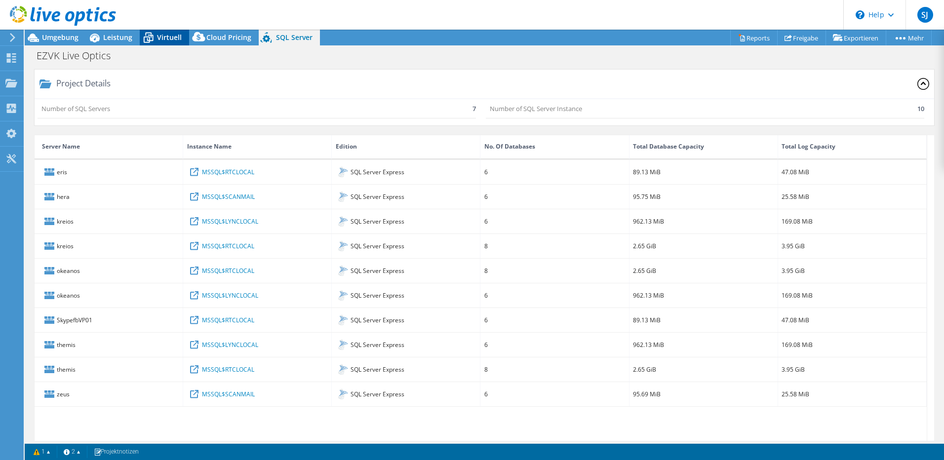
click at [158, 37] on span "Virtuell" at bounding box center [169, 37] width 25 height 9
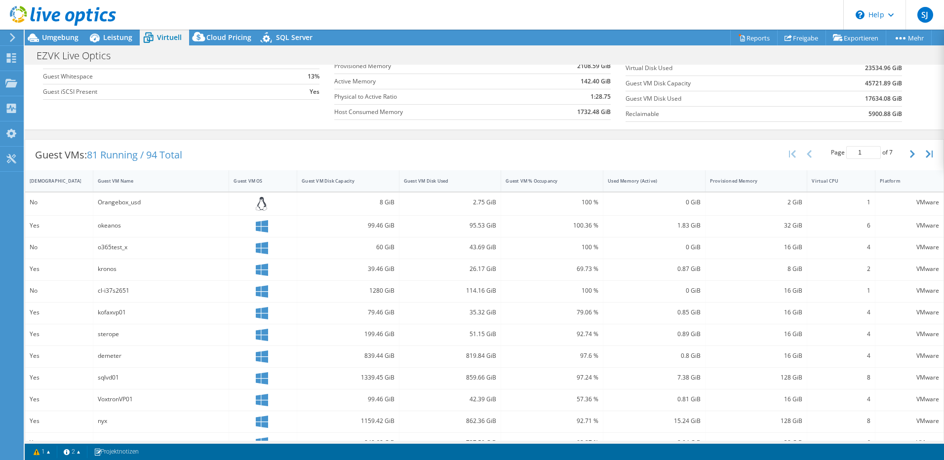
scroll to position [148, 0]
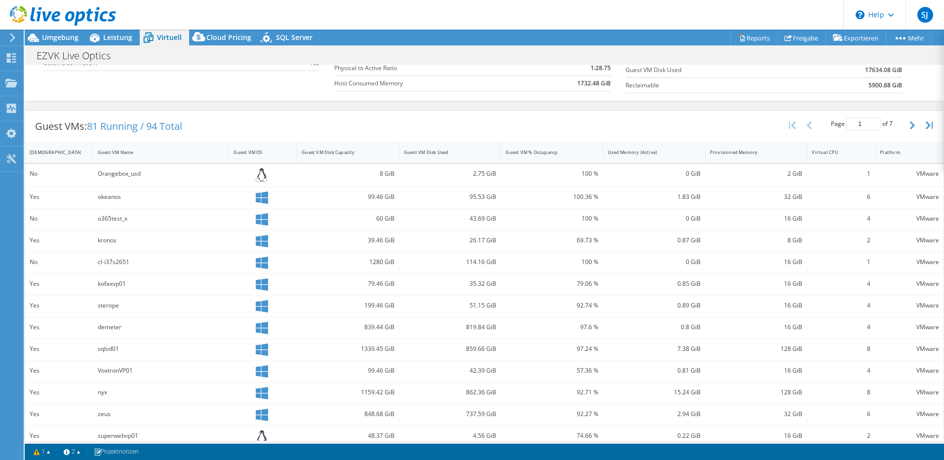
click at [349, 126] on div "Guest VMs: 81 Running / 94 Total Page 1 of 7 5 rows 10 rows 20 rows 25 rows 50 …" at bounding box center [484, 126] width 918 height 31
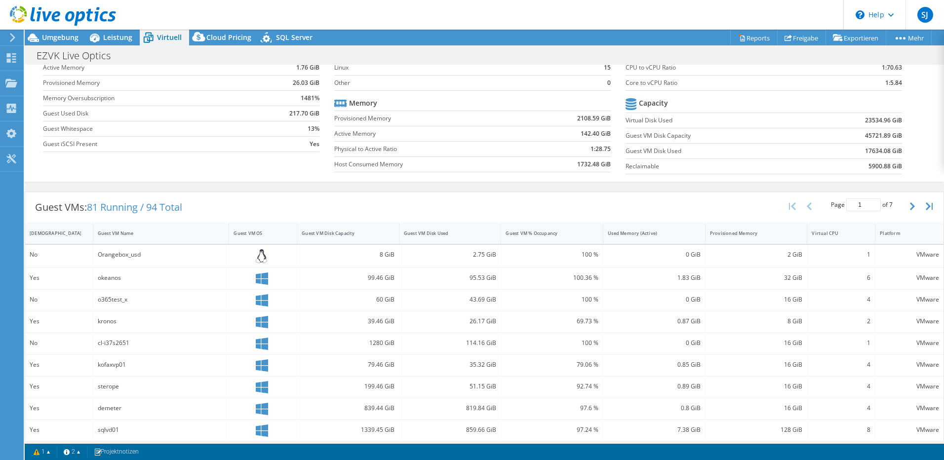
scroll to position [0, 0]
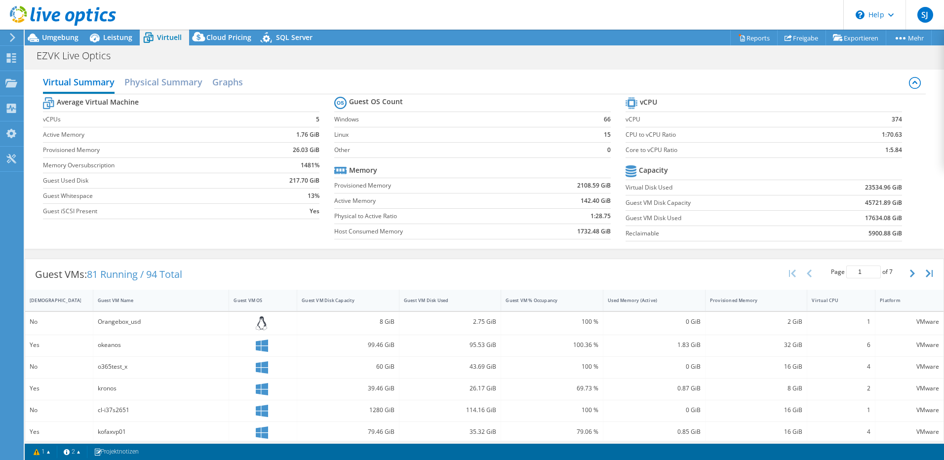
click at [316, 250] on div "Virtual Summary Physical Summary Graphs Average Virtual Machine vCPUs 5 Active …" at bounding box center [484, 159] width 919 height 189
click at [47, 54] on div "Instrumententafel" at bounding box center [58, 58] width 70 height 25
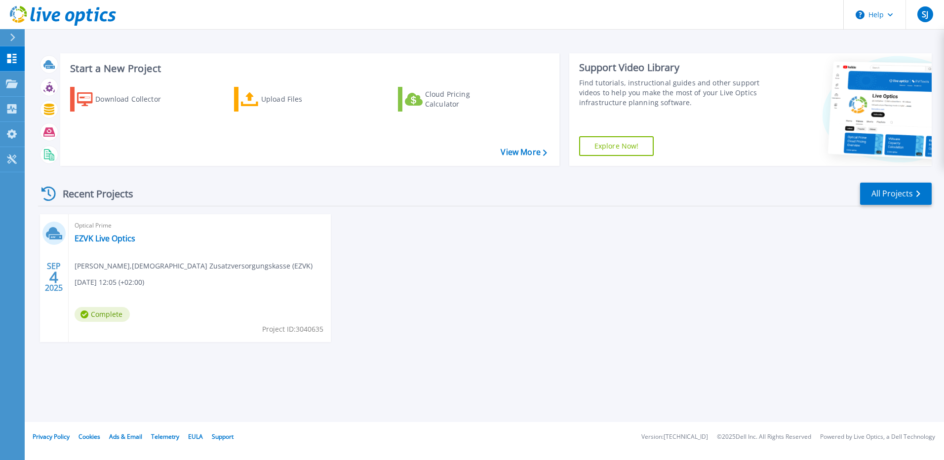
click at [144, 42] on div "Start a New Project Download Collector Upload Files Cloud Pricing Calculator Vi…" at bounding box center [484, 211] width 919 height 422
click at [222, 167] on div "Start a New Project Download Collector Upload Files Cloud Pricing Calculator Vi…" at bounding box center [485, 109] width 894 height 128
click at [155, 172] on div "Start a New Project Download Collector Upload Files Cloud Pricing Calculator Vi…" at bounding box center [485, 109] width 894 height 128
